Goal: Transaction & Acquisition: Purchase product/service

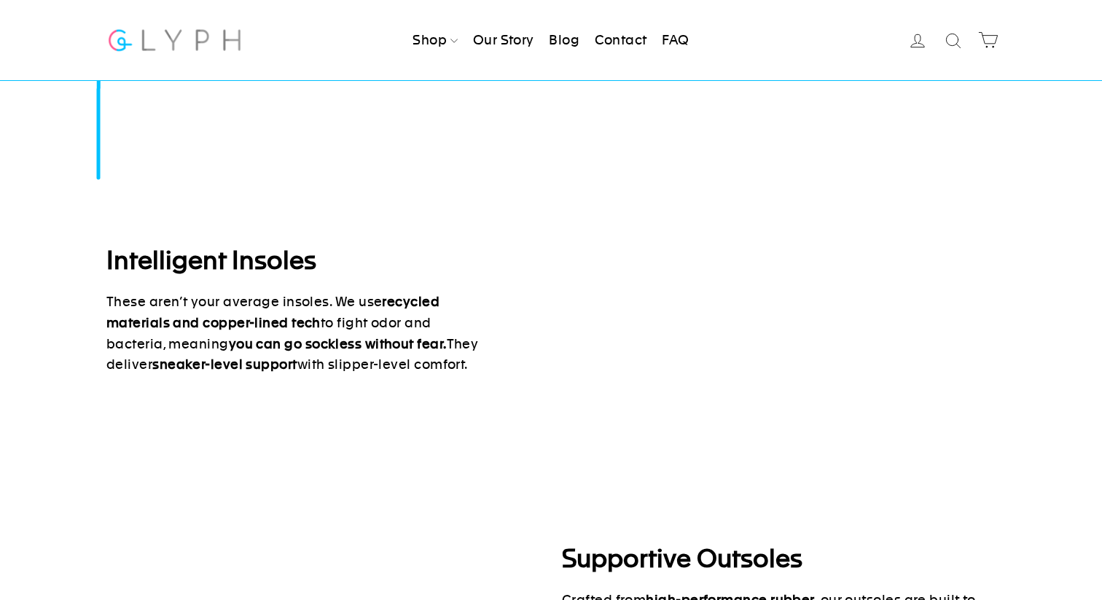
scroll to position [1293, 0]
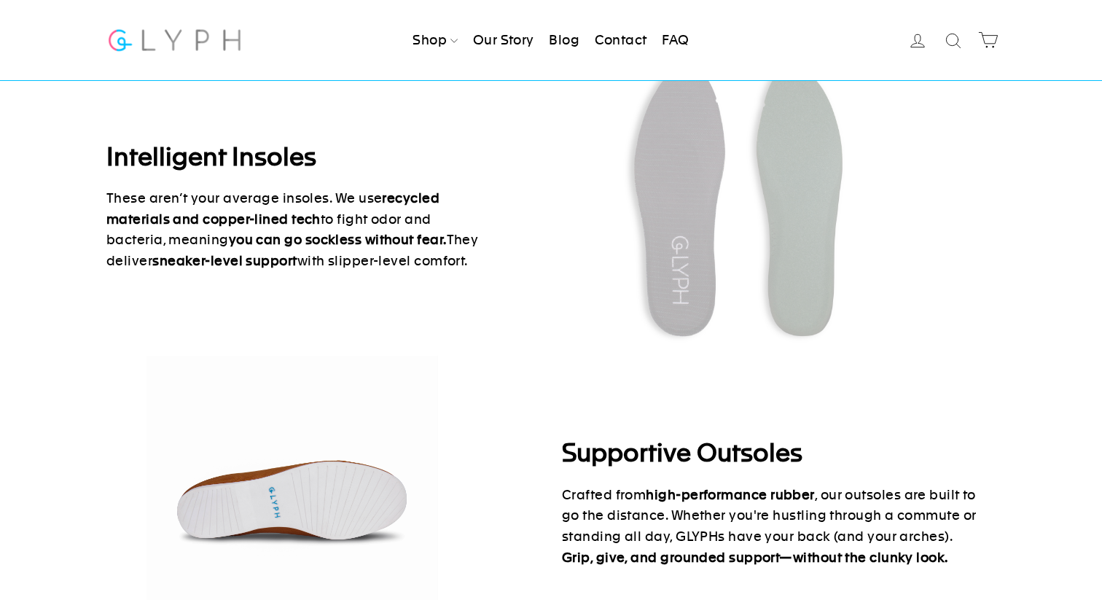
click at [199, 36] on img at bounding box center [174, 39] width 136 height 39
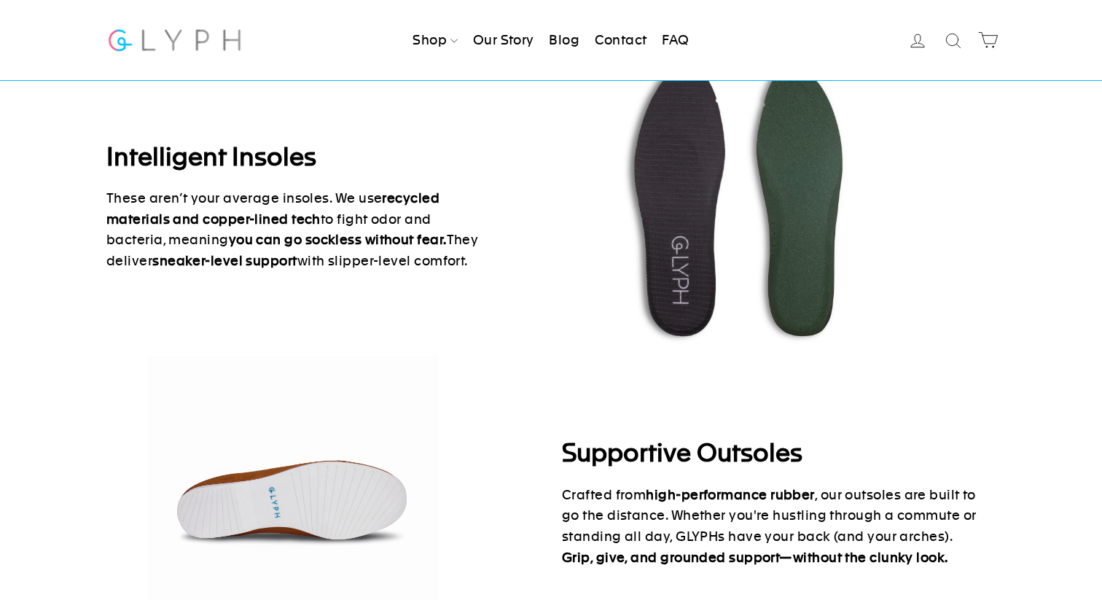
click at [206, 23] on img at bounding box center [174, 39] width 136 height 39
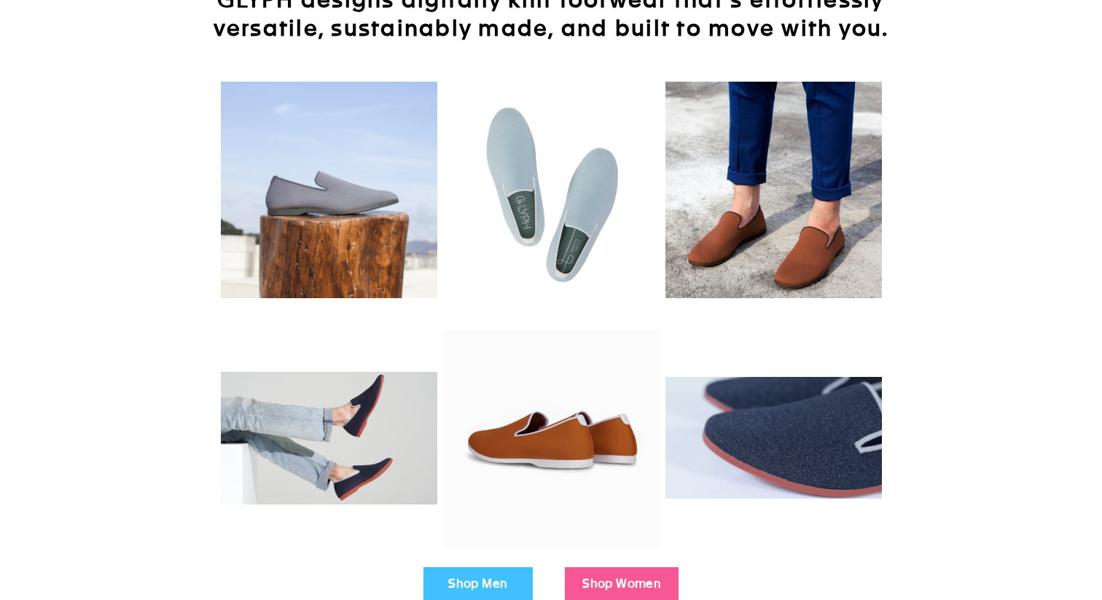
scroll to position [0, 0]
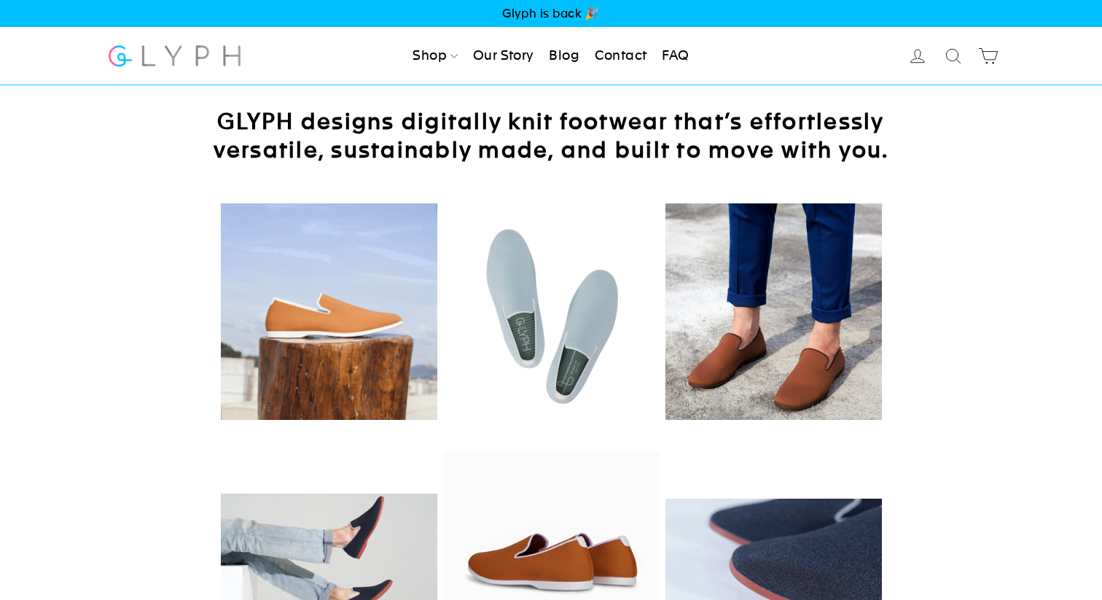
click at [949, 244] on div at bounding box center [551, 317] width 890 height 233
click at [435, 54] on link "Shop" at bounding box center [435, 56] width 57 height 32
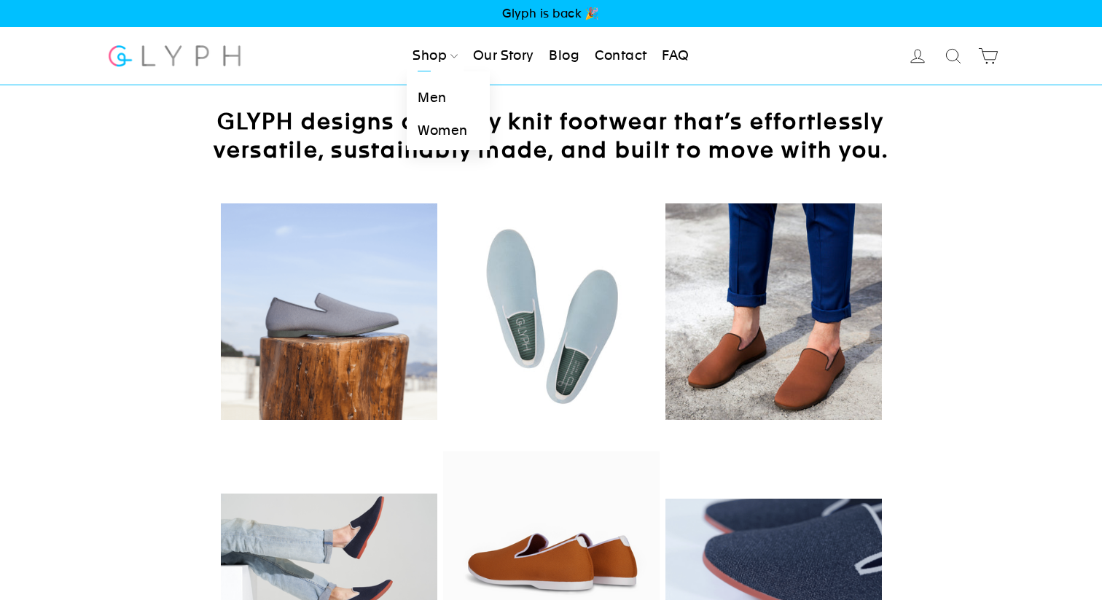
click at [444, 94] on link "Men" at bounding box center [448, 98] width 82 height 33
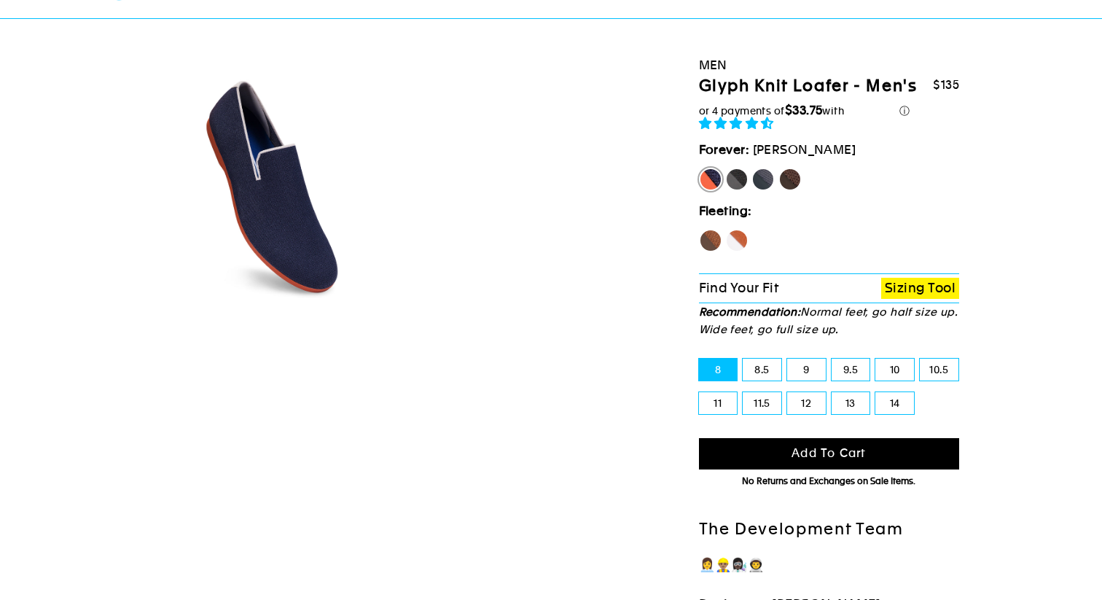
scroll to position [68, 0]
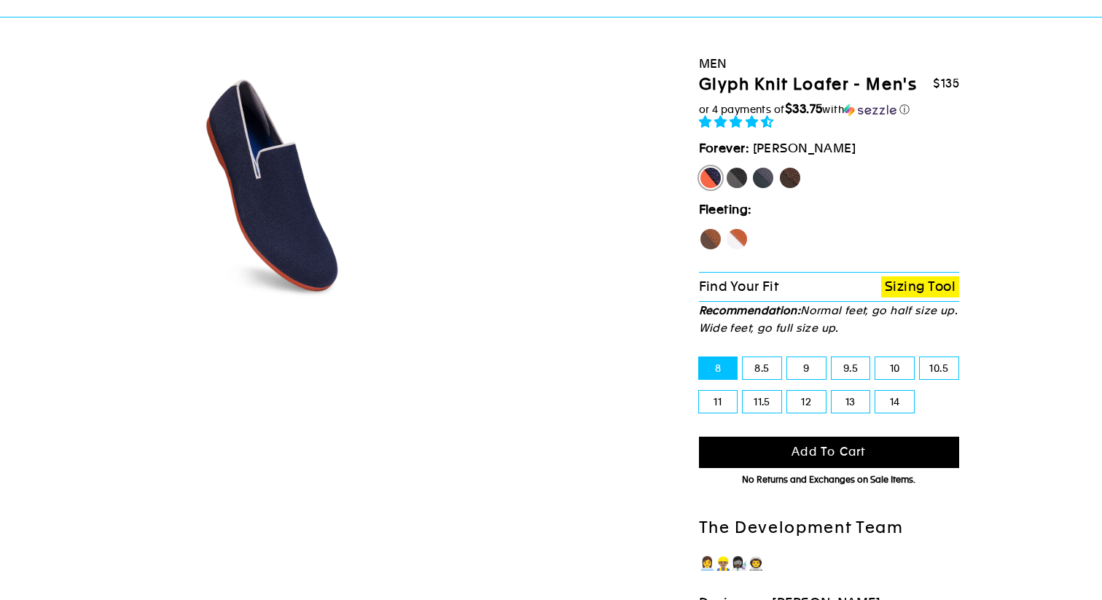
click at [792, 400] on label "12" at bounding box center [806, 402] width 39 height 22
click at [788, 392] on input "12" at bounding box center [787, 391] width 1 height 1
radio input "true"
click at [852, 412] on label "13" at bounding box center [851, 402] width 39 height 22
click at [833, 392] on input "13" at bounding box center [832, 391] width 1 height 1
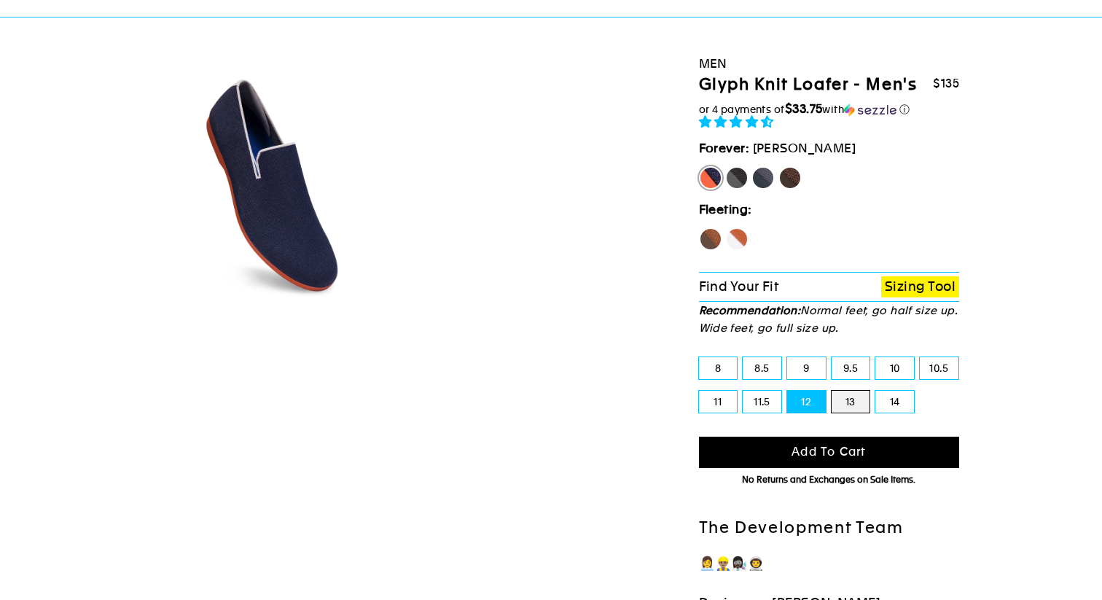
radio input "true"
click at [882, 402] on label "14" at bounding box center [895, 402] width 39 height 22
click at [876, 392] on input "14" at bounding box center [876, 391] width 1 height 1
radio input "true"
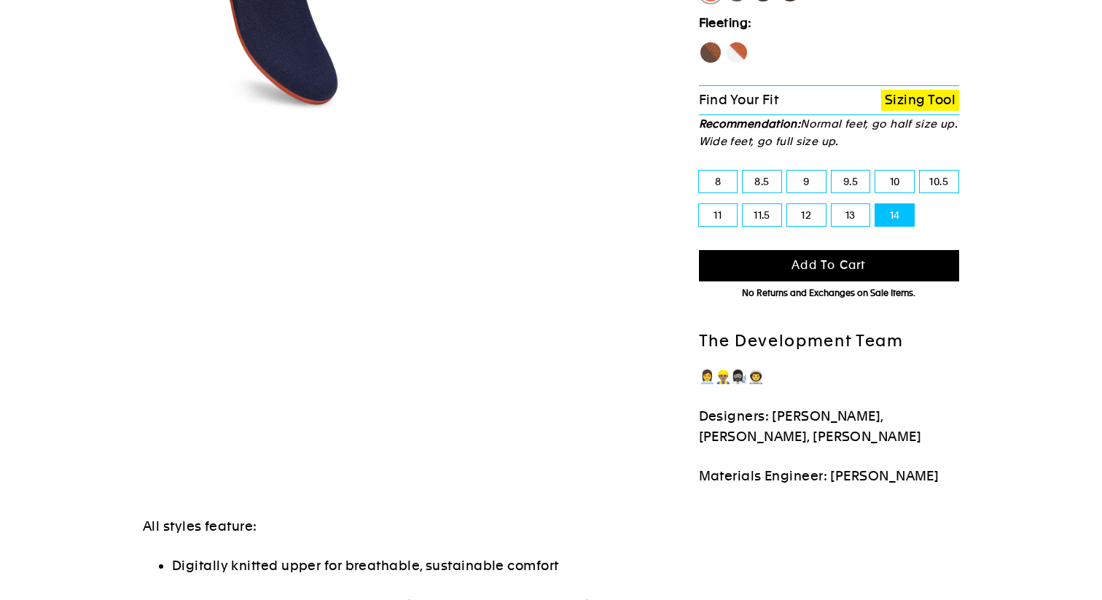
scroll to position [0, 0]
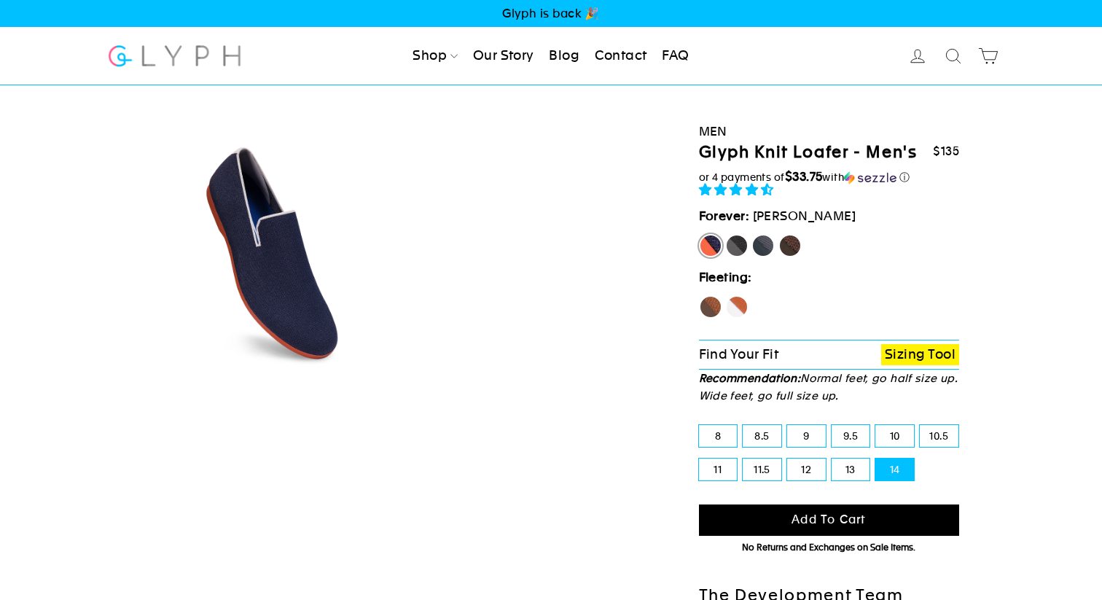
click at [796, 298] on fieldset "Hawk Fox" at bounding box center [829, 310] width 261 height 30
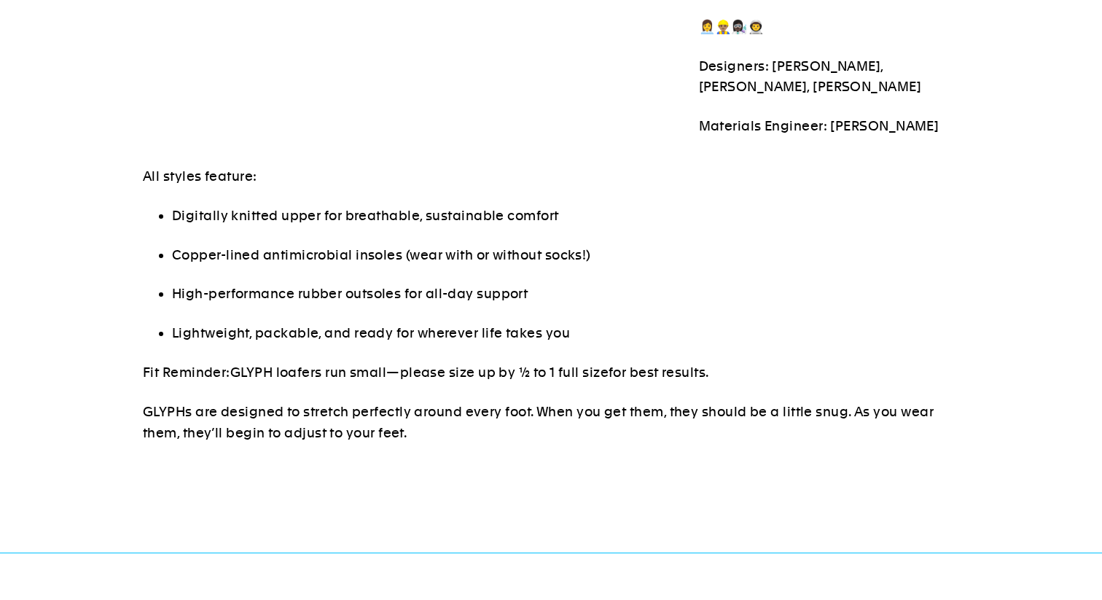
scroll to position [645, 0]
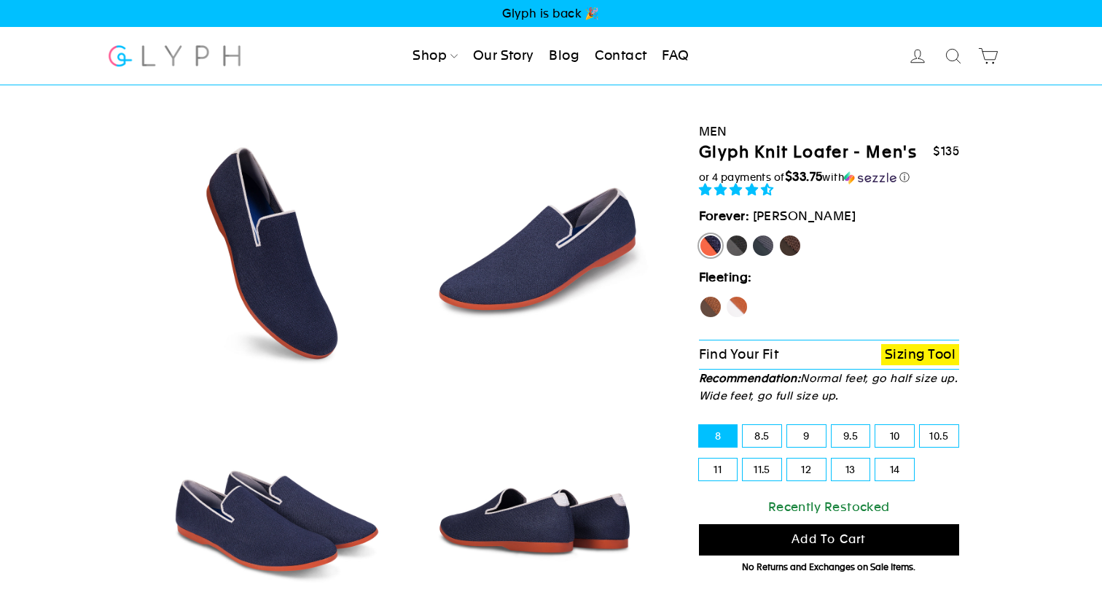
select select "highest-rating"
click at [907, 448] on div "10" at bounding box center [895, 436] width 44 height 34
click at [905, 462] on label "14" at bounding box center [895, 470] width 39 height 22
click at [876, 459] on input "14" at bounding box center [876, 459] width 1 height 1
radio input "true"
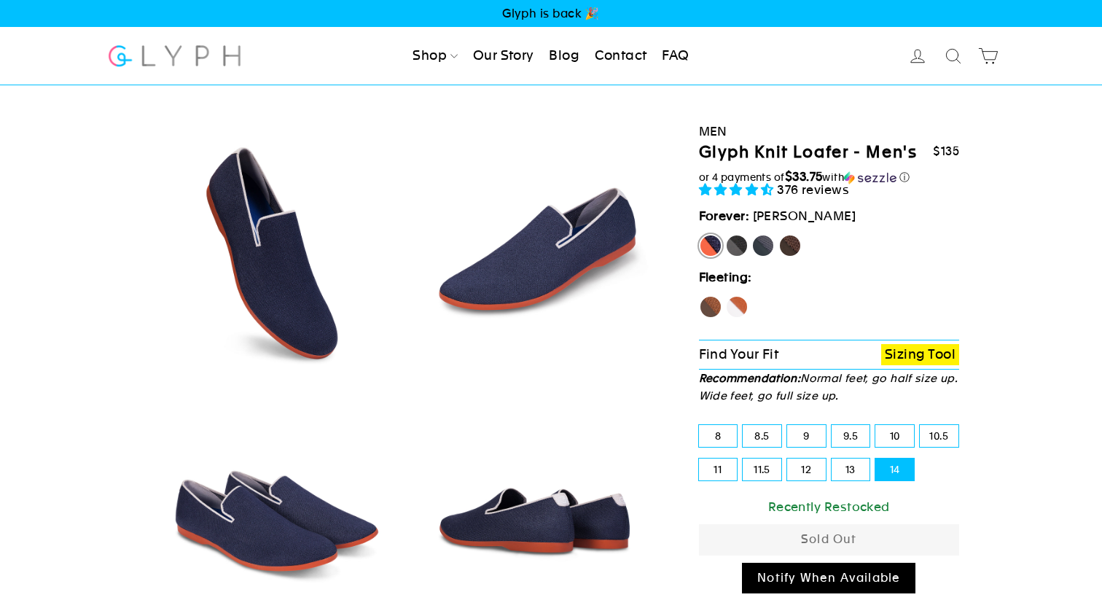
click at [847, 461] on label "13" at bounding box center [851, 470] width 39 height 22
click at [833, 459] on input "13" at bounding box center [832, 459] width 1 height 1
radio input "true"
click at [812, 464] on label "12" at bounding box center [806, 470] width 39 height 22
click at [788, 459] on input "12" at bounding box center [787, 459] width 1 height 1
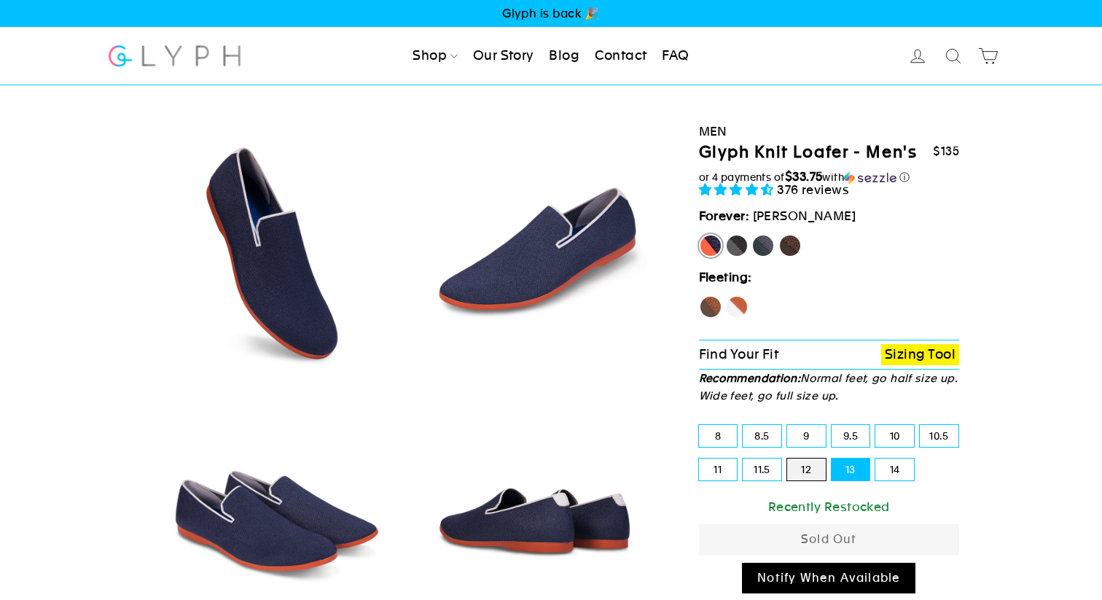
radio input "true"
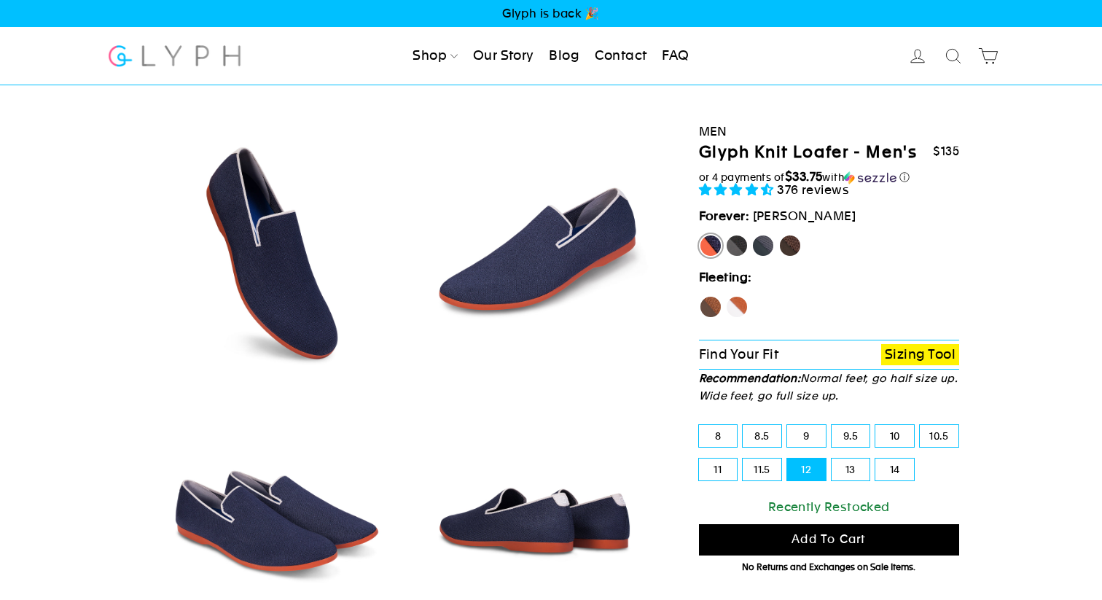
scroll to position [11, 0]
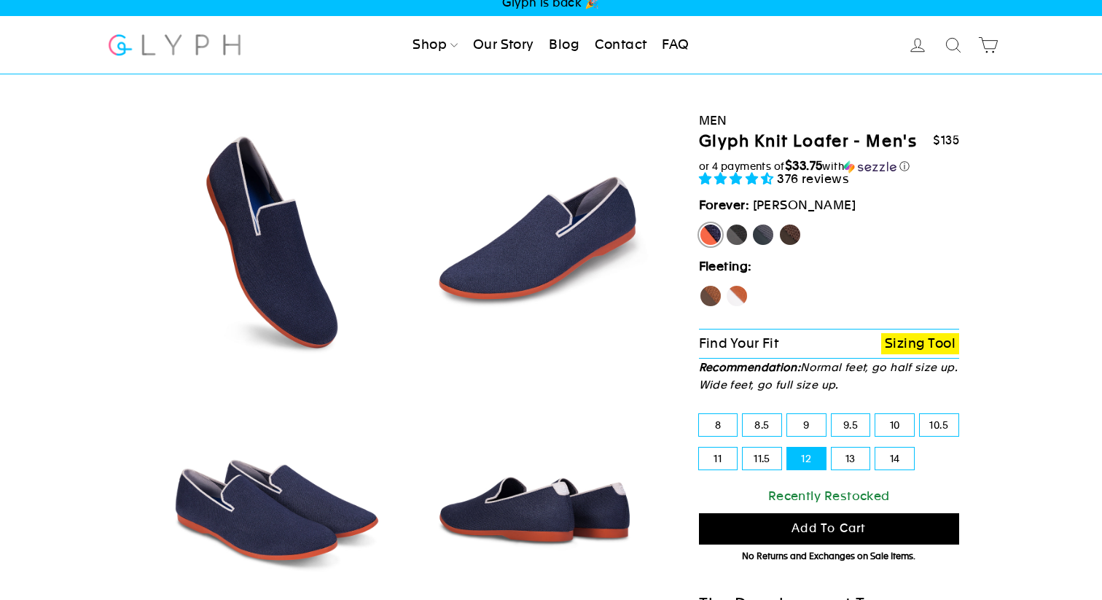
click at [788, 229] on label "Mustang" at bounding box center [790, 234] width 23 height 23
click at [779, 224] on input "Mustang" at bounding box center [779, 223] width 1 height 1
radio input "true"
